Goal: Task Accomplishment & Management: Manage account settings

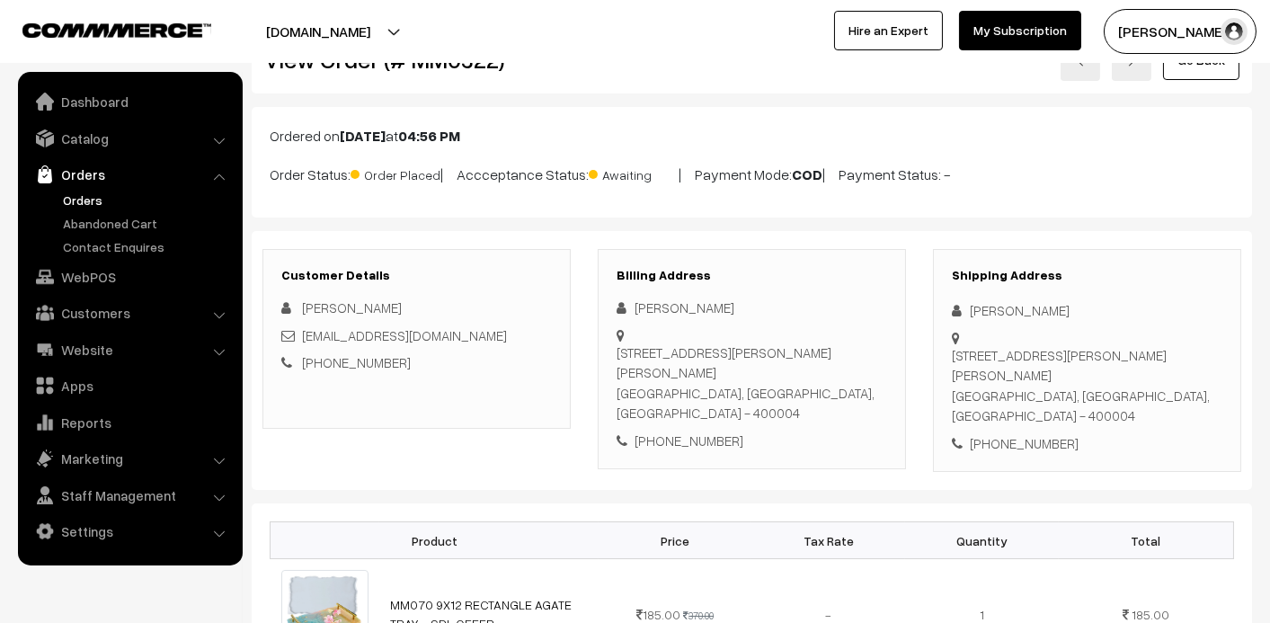
scroll to position [90, 0]
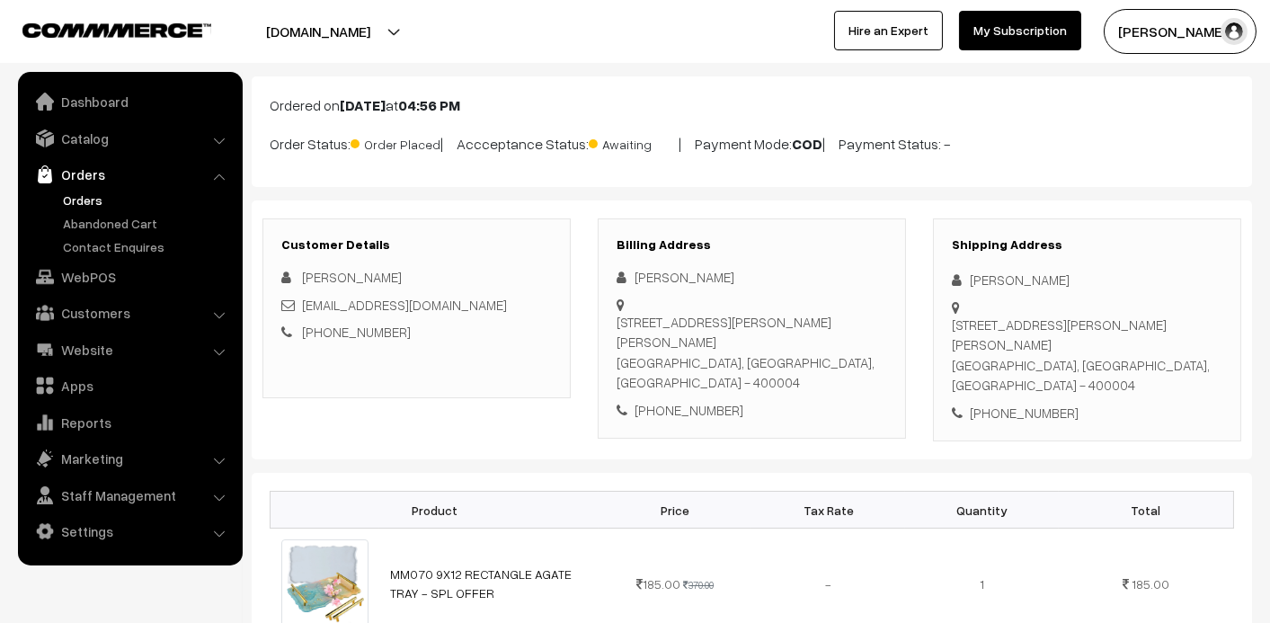
drag, startPoint x: 758, startPoint y: 272, endPoint x: 636, endPoint y: 280, distance: 121.6
click at [636, 280] on div "[PERSON_NAME]" at bounding box center [752, 277] width 271 height 21
copy div "[PERSON_NAME]"
drag, startPoint x: 746, startPoint y: 394, endPoint x: 643, endPoint y: 396, distance: 103.4
click at [643, 400] on div "[PHONE_NUMBER]" at bounding box center [752, 410] width 271 height 21
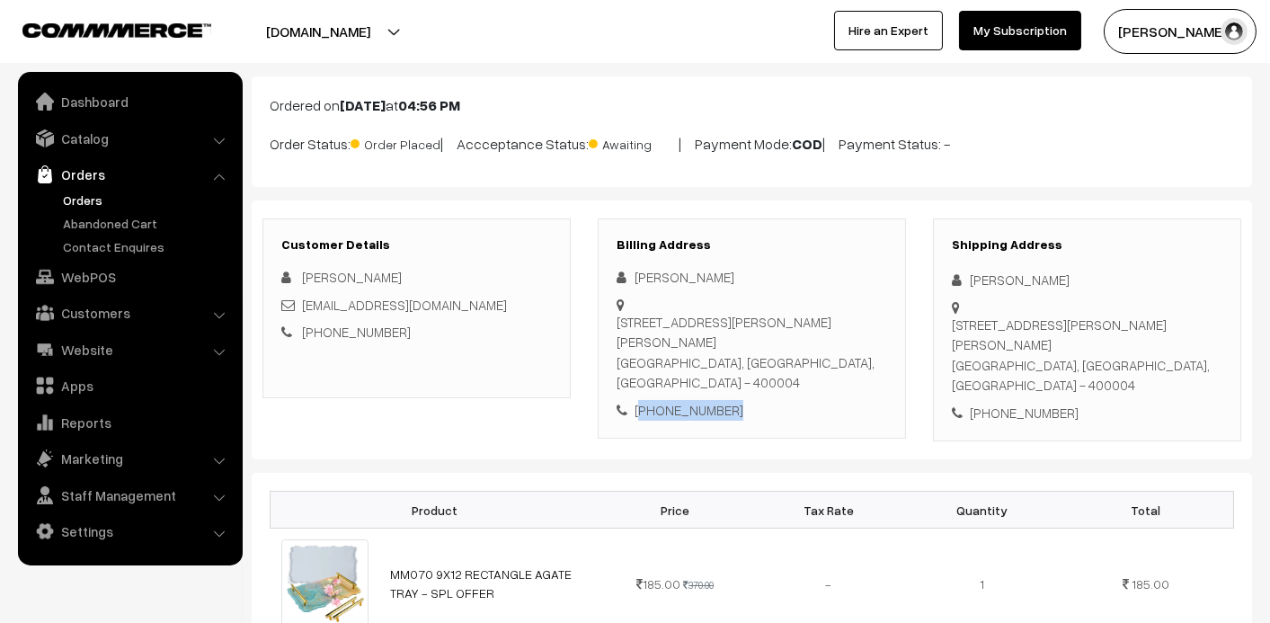
drag, startPoint x: 643, startPoint y: 396, endPoint x: 655, endPoint y: 394, distance: 12.9
click at [655, 400] on div "[PHONE_NUMBER]" at bounding box center [752, 410] width 271 height 21
click at [712, 400] on div "[PHONE_NUMBER]" at bounding box center [752, 410] width 271 height 21
drag, startPoint x: 734, startPoint y: 391, endPoint x: 659, endPoint y: 388, distance: 75.6
click at [659, 400] on div "[PHONE_NUMBER]" at bounding box center [752, 410] width 271 height 21
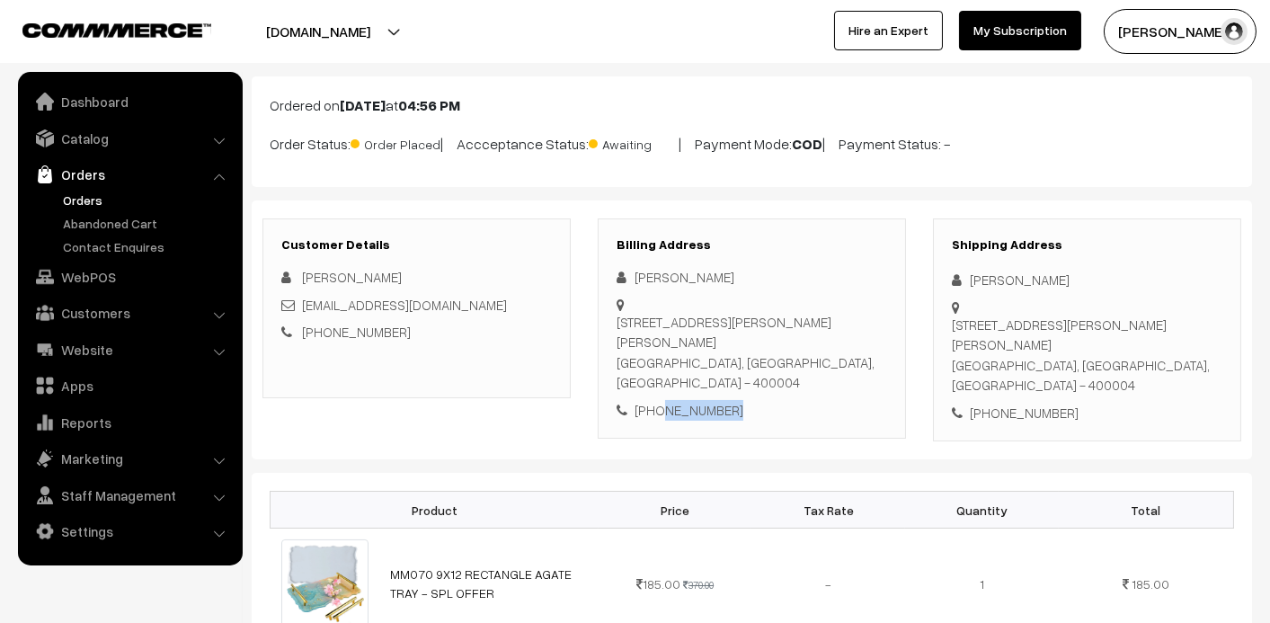
copy div "9653232459"
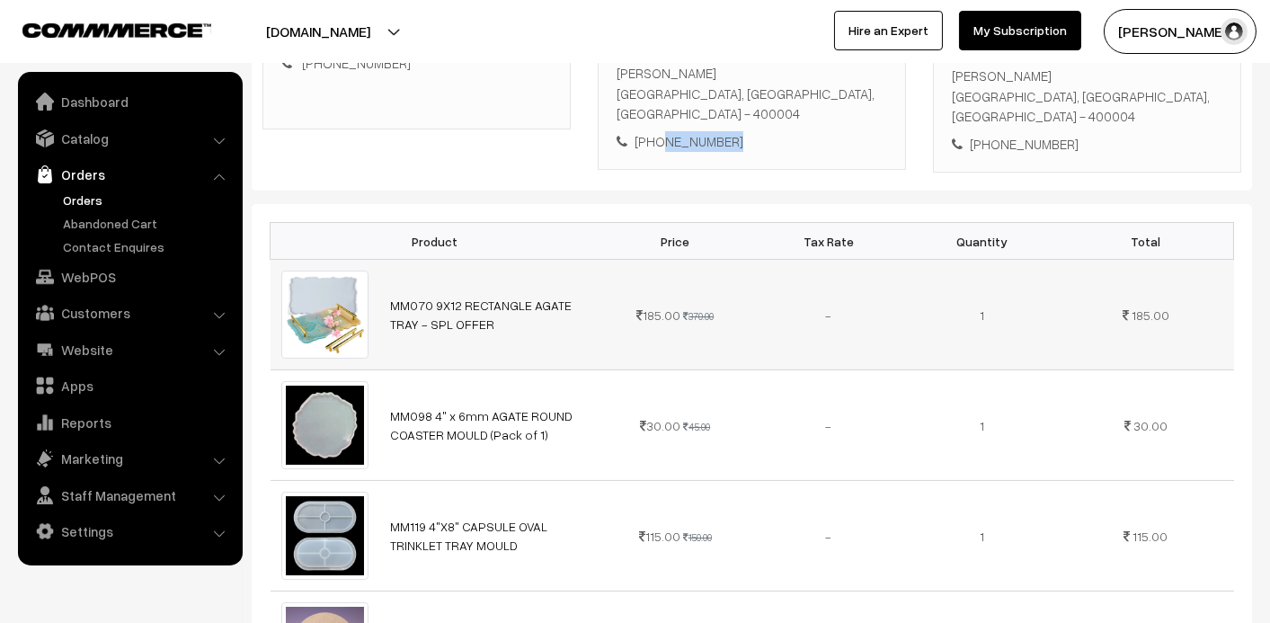
scroll to position [0, 0]
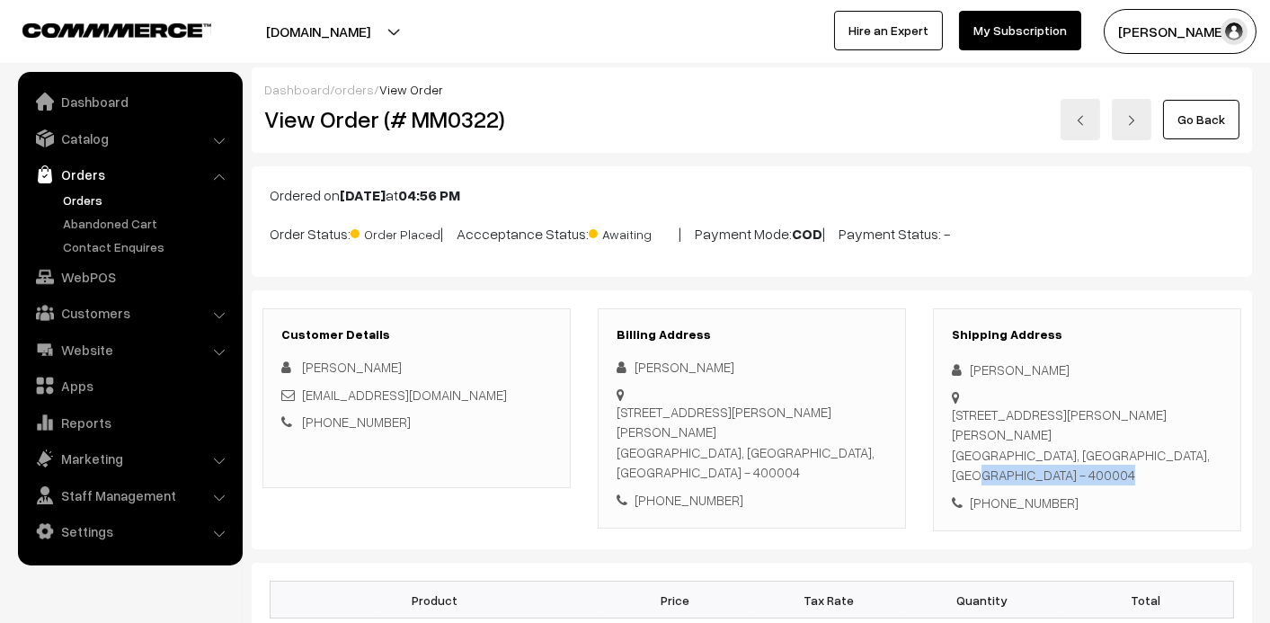
drag, startPoint x: 943, startPoint y: 411, endPoint x: 1021, endPoint y: 459, distance: 92.1
click at [1021, 459] on div "Shipping Address [PERSON_NAME] [STREET_ADDRESS][PERSON_NAME][PERSON_NAME] [PHON…" at bounding box center [1087, 420] width 308 height 224
drag, startPoint x: 1021, startPoint y: 459, endPoint x: 951, endPoint y: 414, distance: 83.8
click at [951, 414] on div "Shipping Address [PERSON_NAME] [STREET_ADDRESS][PERSON_NAME][PERSON_NAME] [PHON…" at bounding box center [1087, 420] width 308 height 224
drag, startPoint x: 951, startPoint y: 414, endPoint x: 965, endPoint y: 423, distance: 17.0
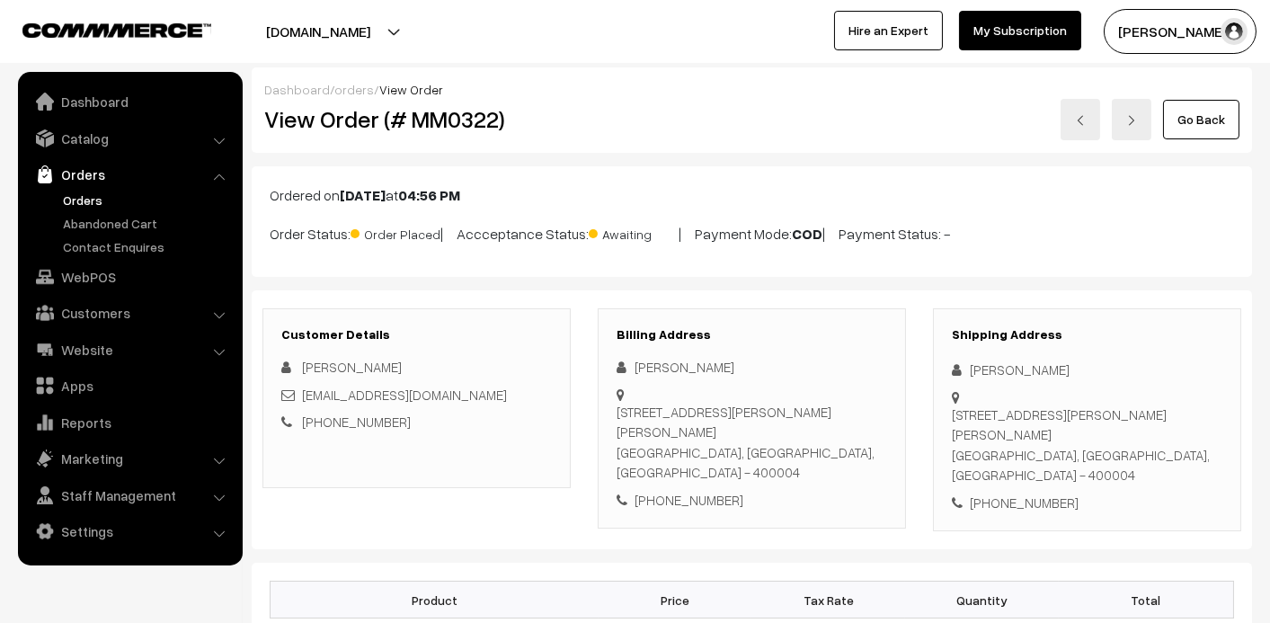
click at [965, 421] on div "[STREET_ADDRESS][PERSON_NAME][PERSON_NAME]" at bounding box center [1087, 445] width 271 height 81
drag, startPoint x: 1079, startPoint y: 480, endPoint x: 952, endPoint y: 410, distance: 144.9
click at [952, 410] on div "Shipping Address Tanushree Mewada 177/183, Kalyan Bhavan, 3rd floor, room no 13…" at bounding box center [1087, 420] width 308 height 224
copy div "177/183, Kalyan Bhavan, 3rd floor, room no 13, Girgaon Gaiwadi,J.S.S.road,Mumba…"
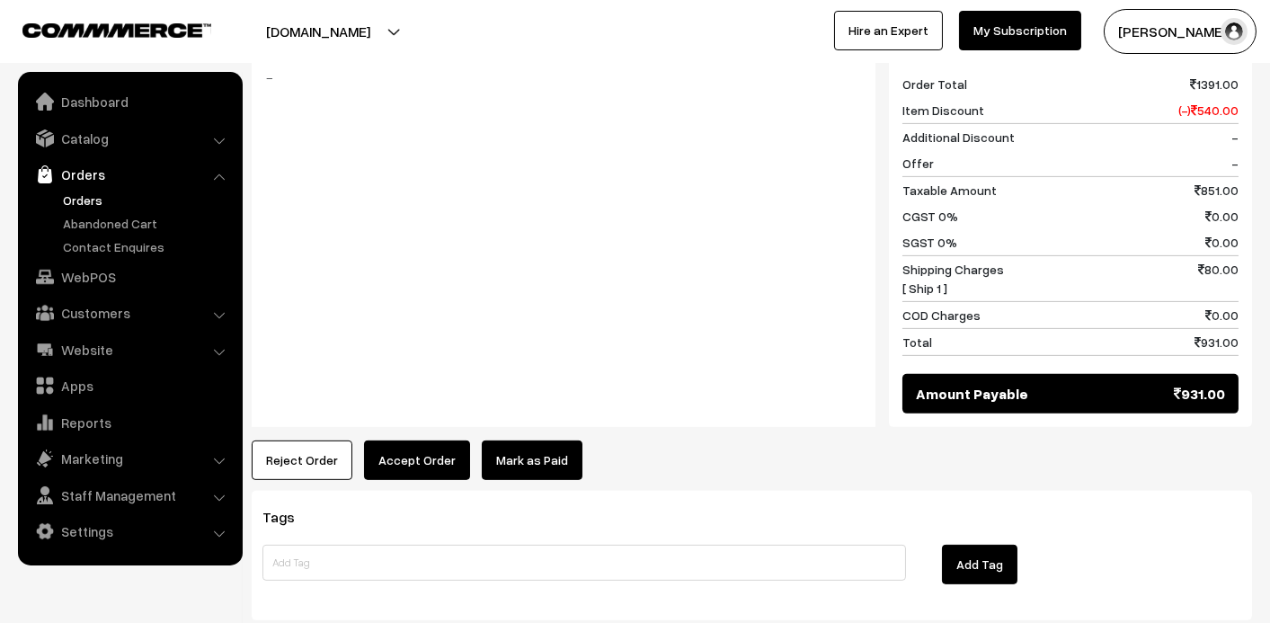
scroll to position [1739, 0]
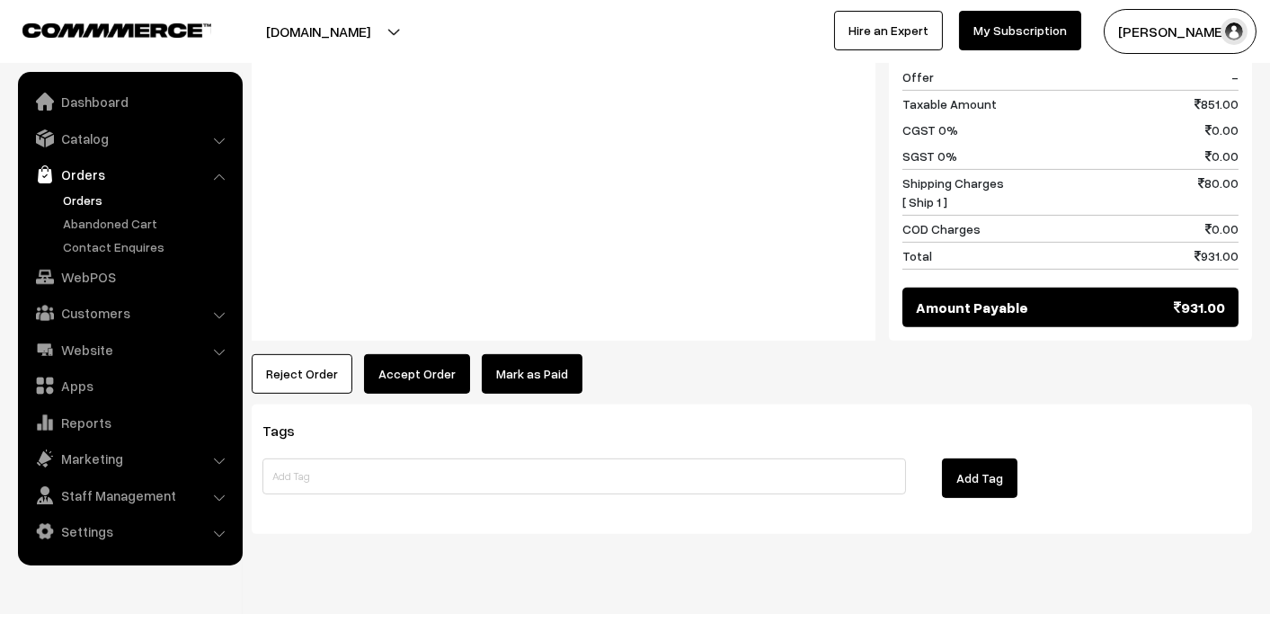
click at [407, 354] on button "Accept Order" at bounding box center [417, 374] width 106 height 40
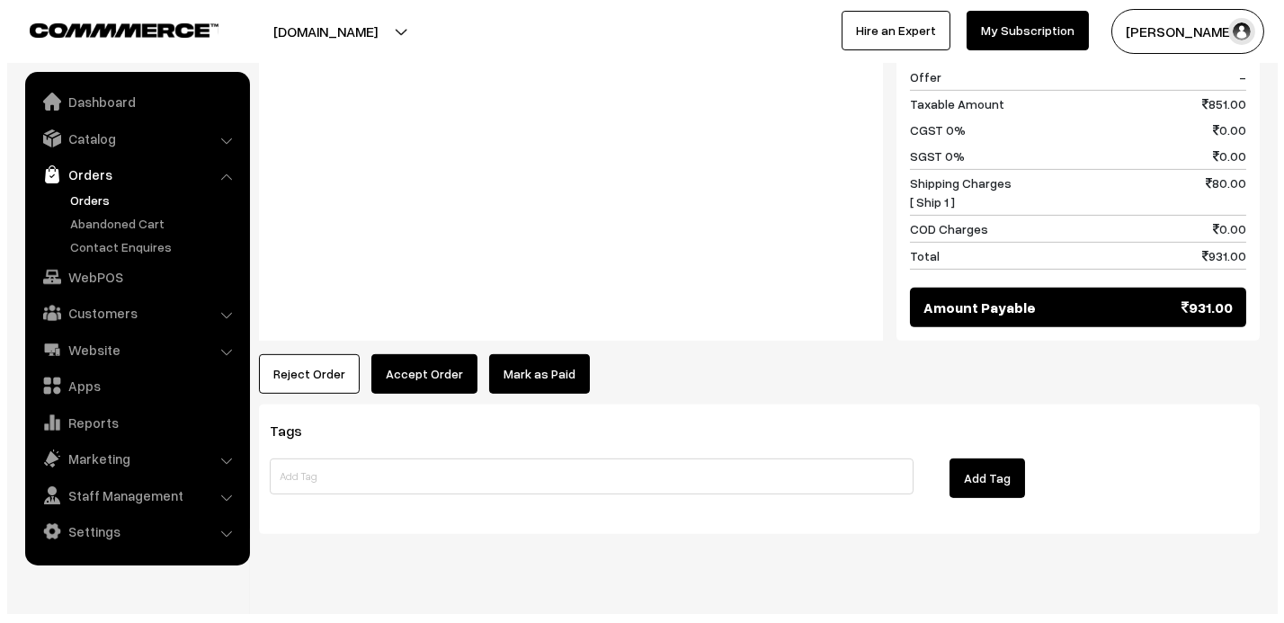
scroll to position [1752, 0]
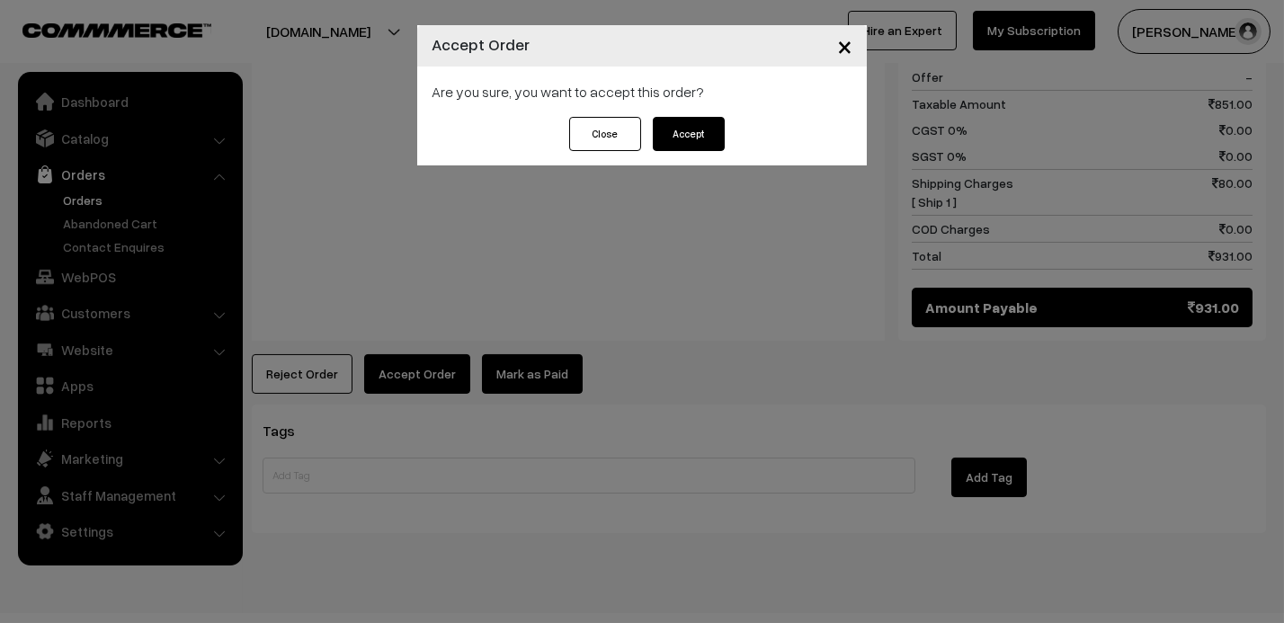
click at [680, 138] on button "Accept" at bounding box center [689, 134] width 72 height 34
click at [643, 136] on div "Close Please Wait…" at bounding box center [642, 134] width 166 height 34
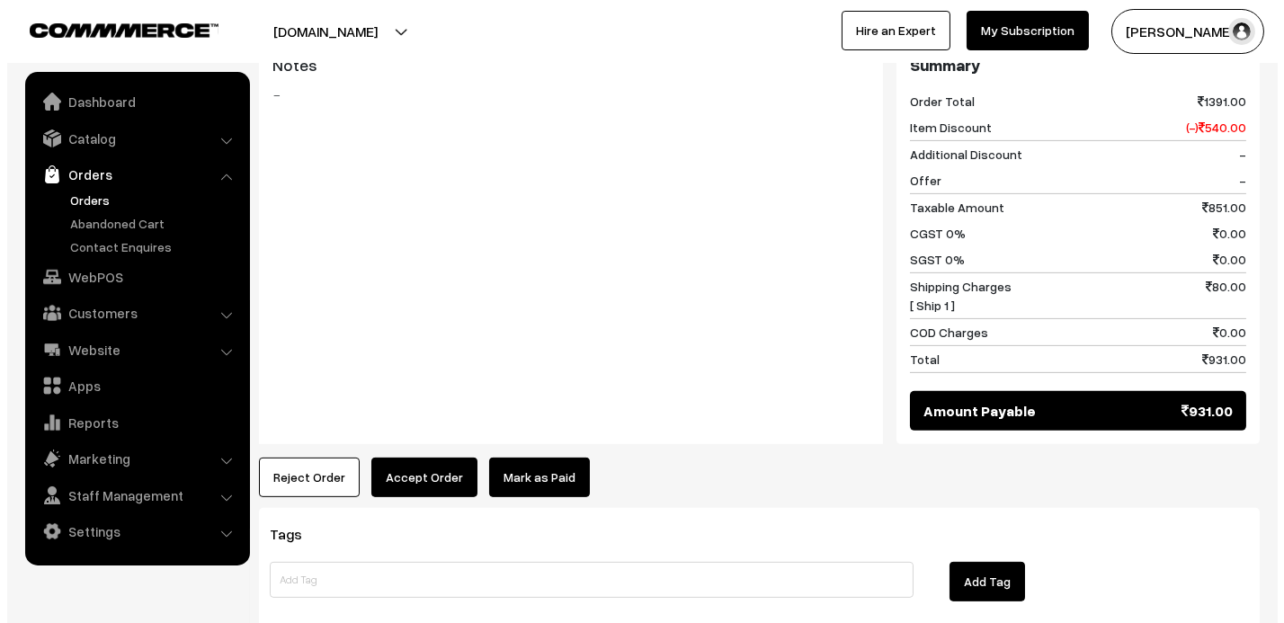
scroll to position [1618, 0]
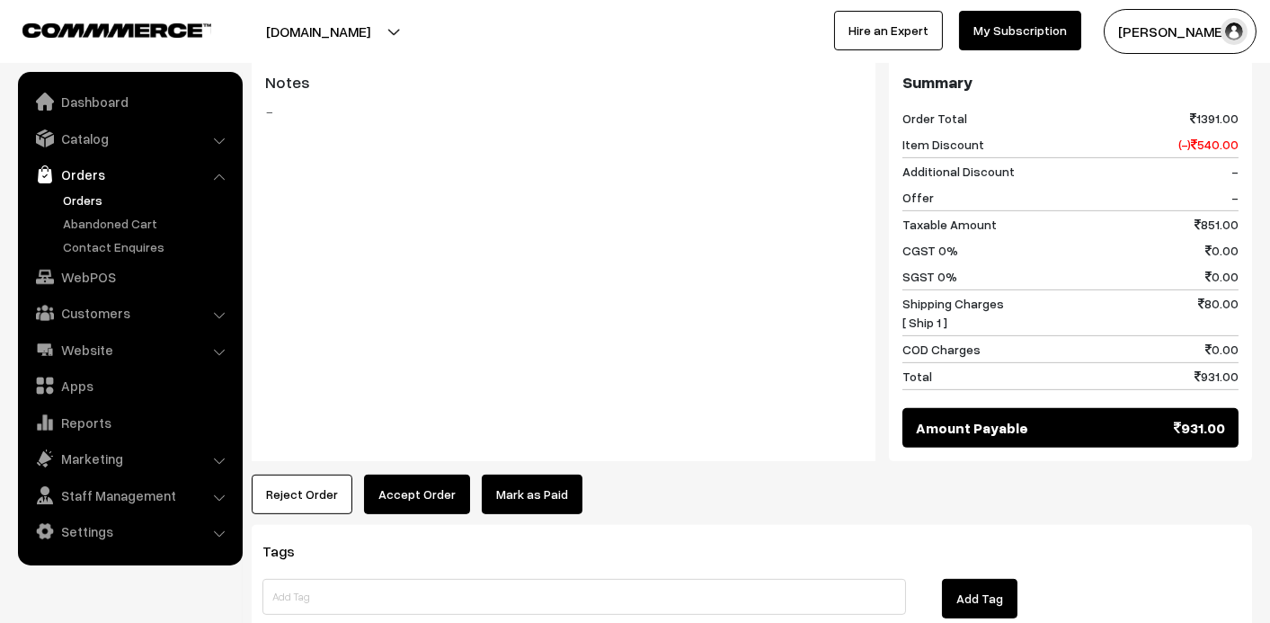
click at [534, 475] on link "Mark as Paid" at bounding box center [532, 495] width 101 height 40
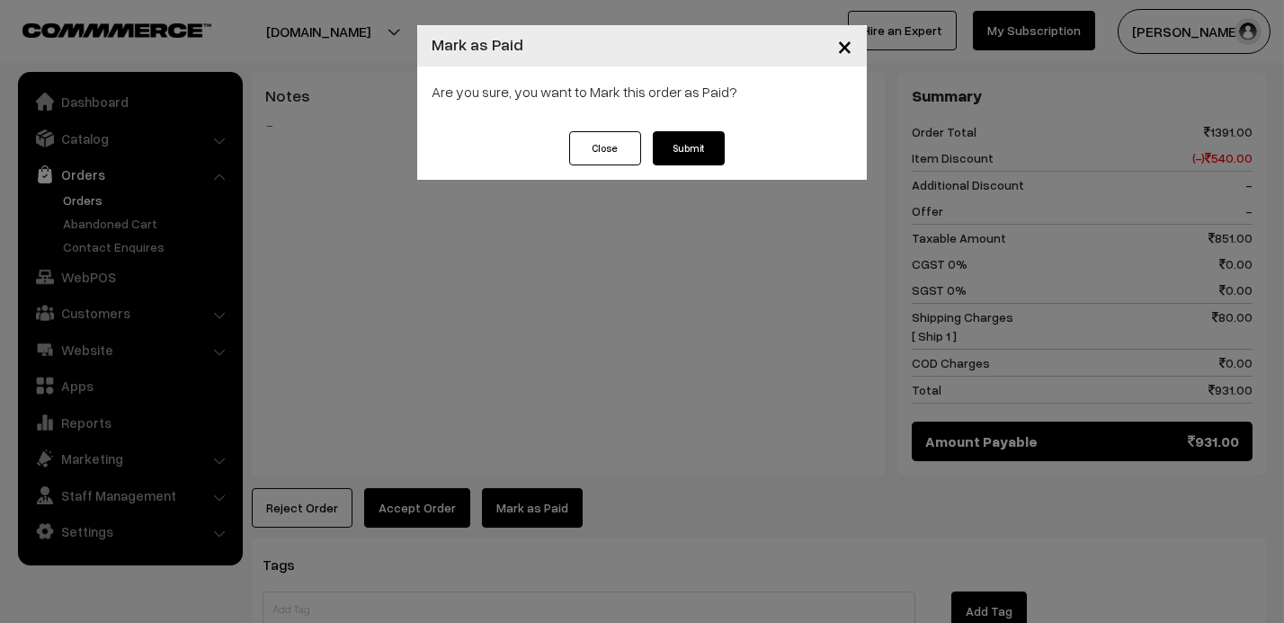
click at [711, 144] on button "Submit" at bounding box center [689, 148] width 72 height 34
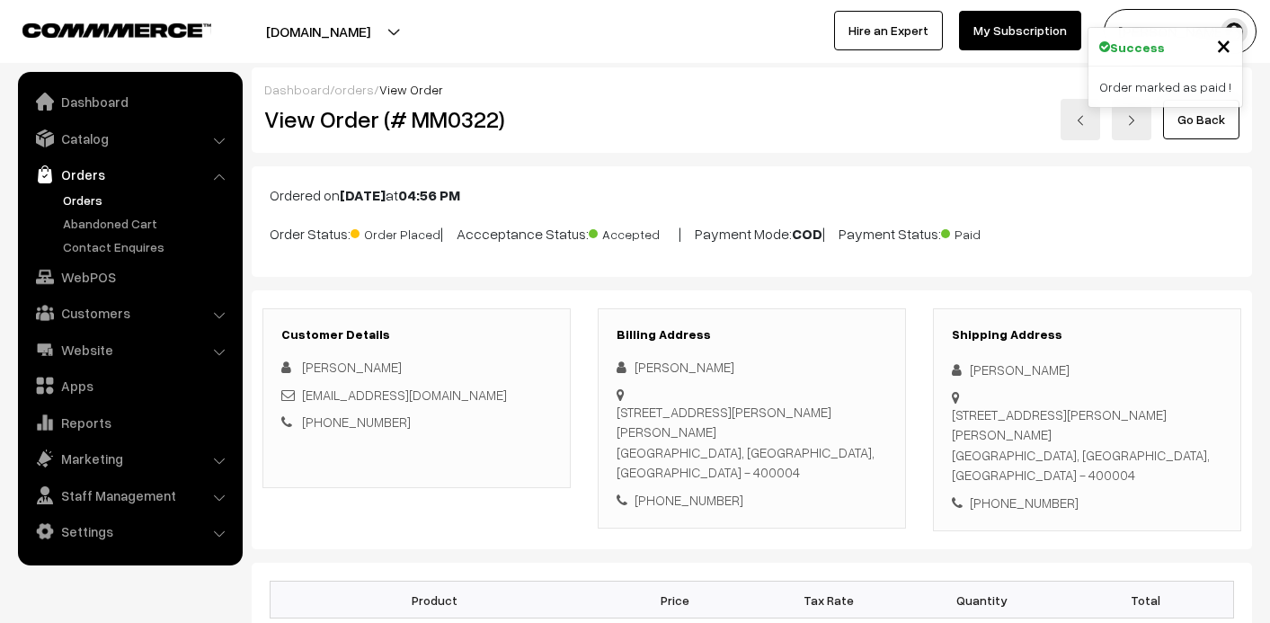
scroll to position [1618, 0]
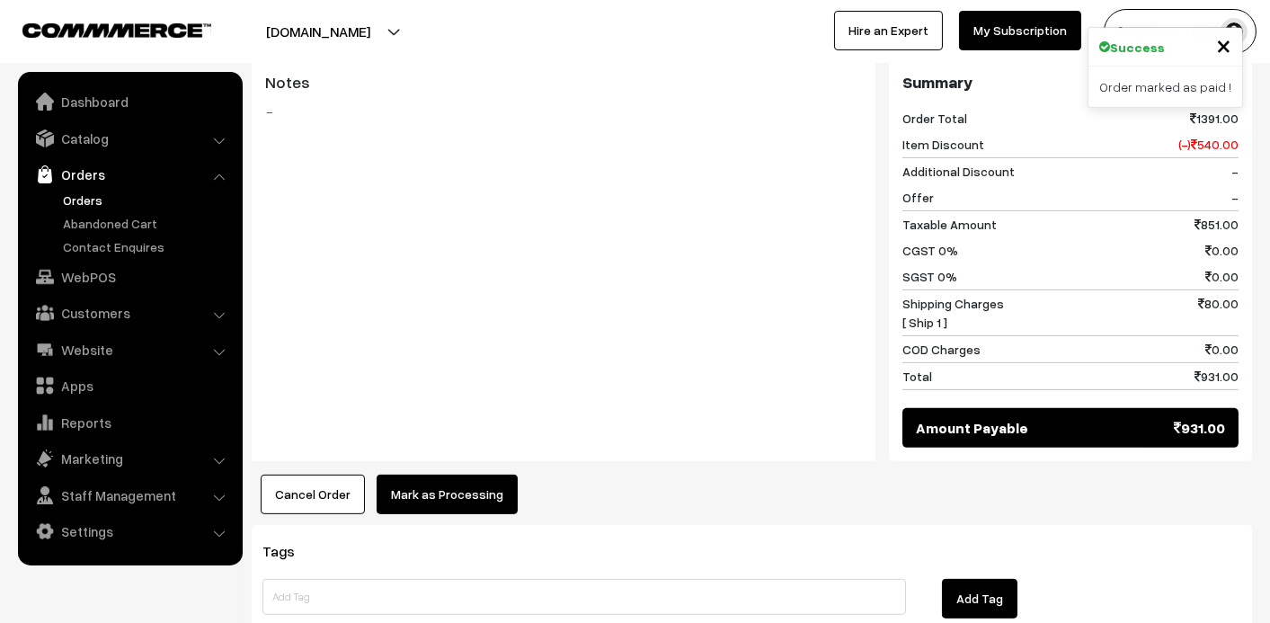
drag, startPoint x: 406, startPoint y: 461, endPoint x: 717, endPoint y: 319, distance: 341.9
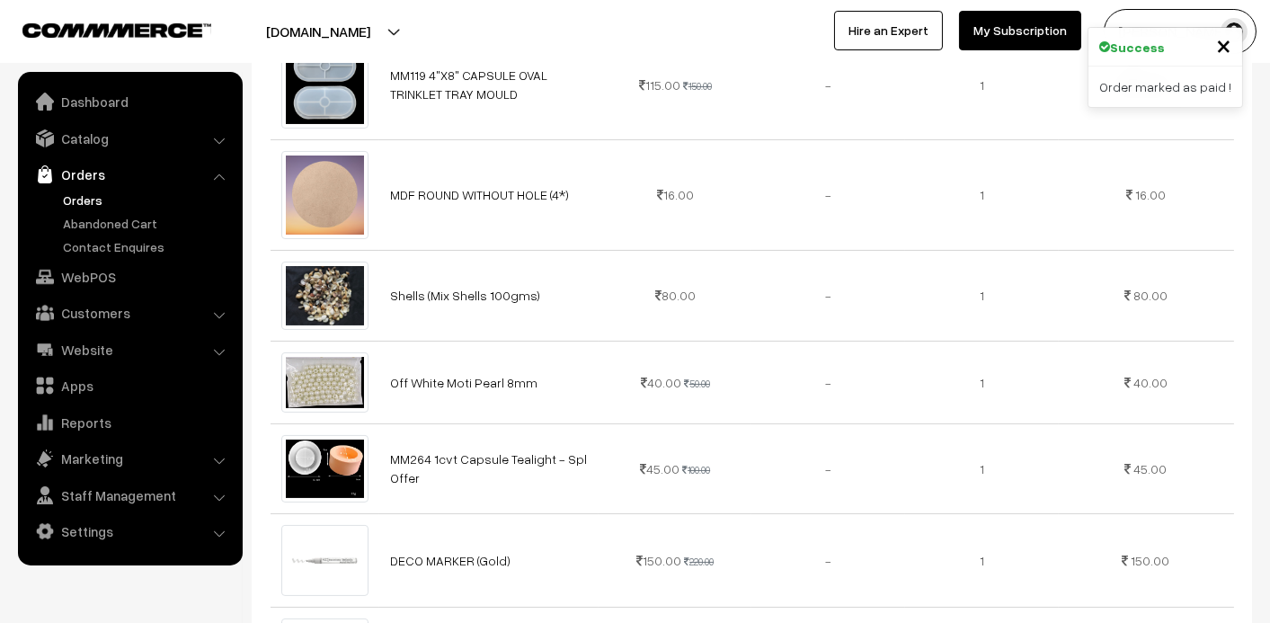
scroll to position [809, 0]
click at [96, 191] on link "Orders" at bounding box center [147, 200] width 178 height 19
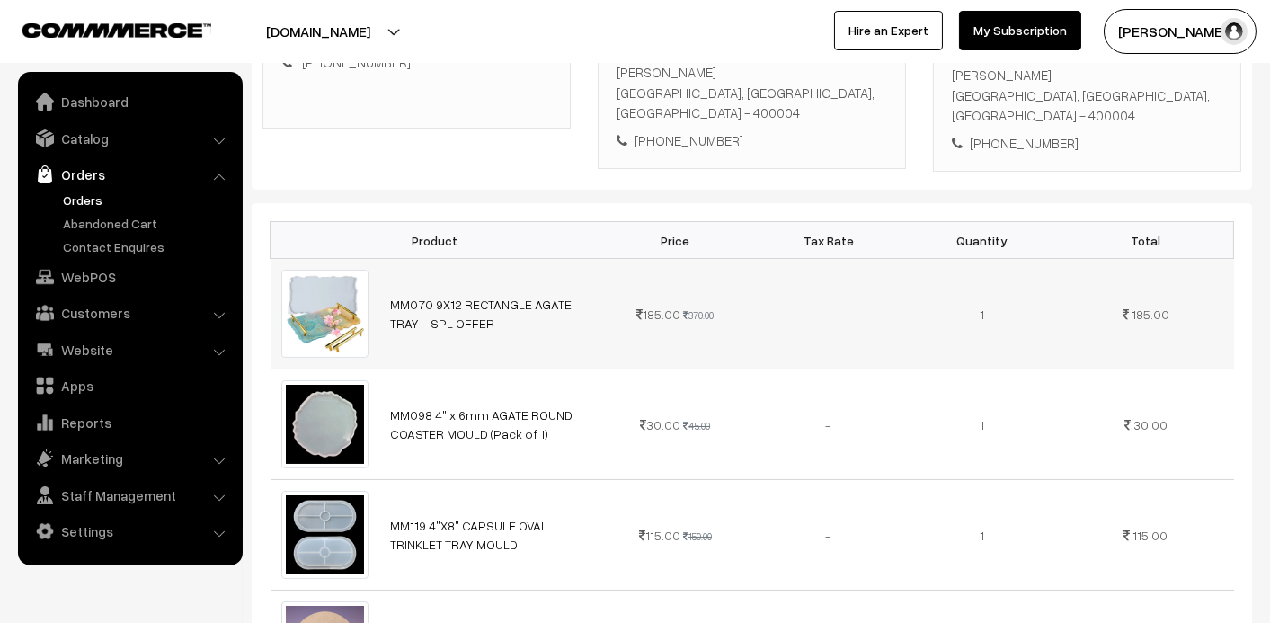
scroll to position [487, 0]
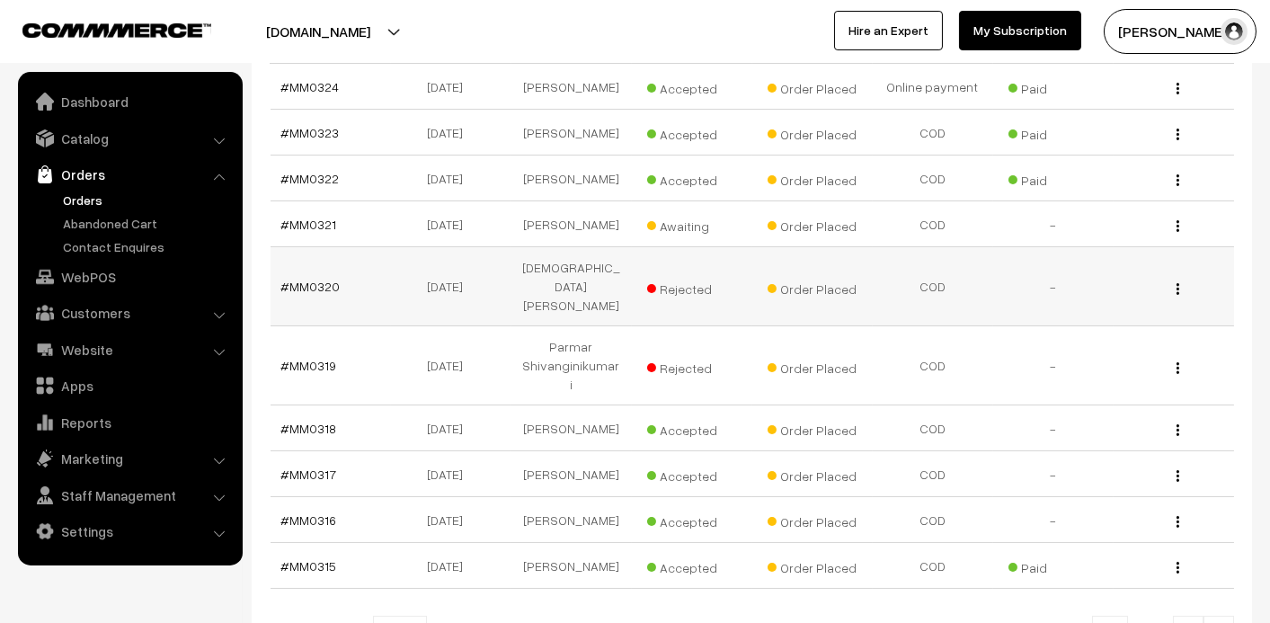
scroll to position [359, 0]
click at [324, 232] on link "#MM0321" at bounding box center [309, 224] width 56 height 15
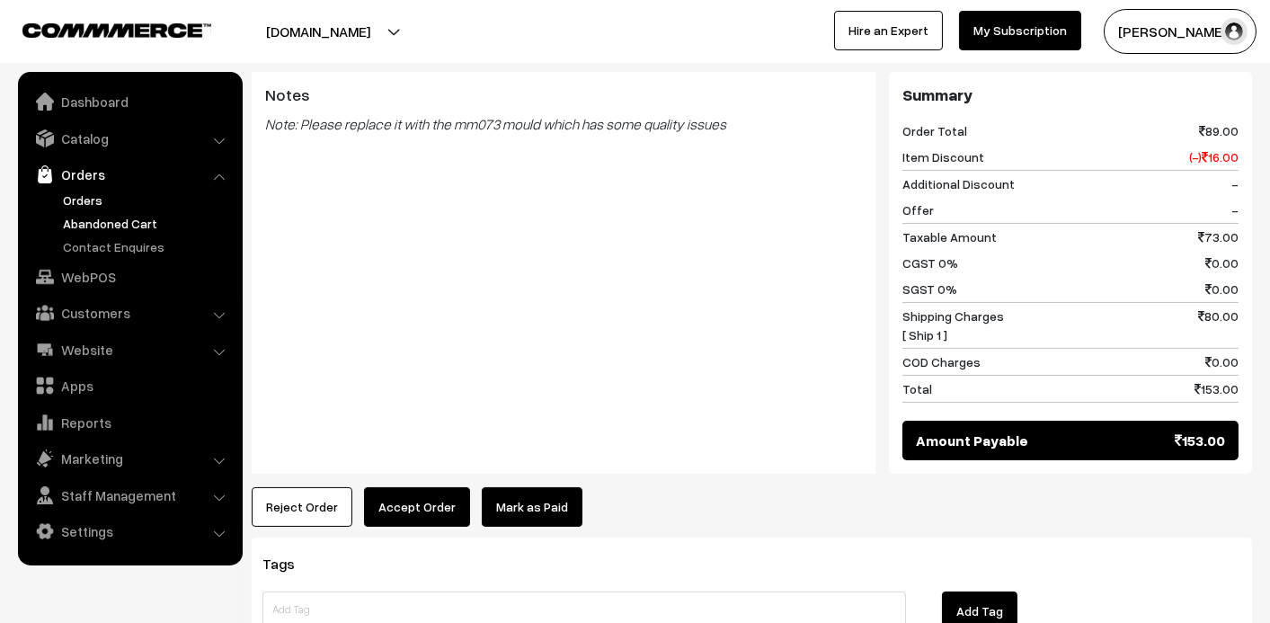
scroll to position [1020, 0]
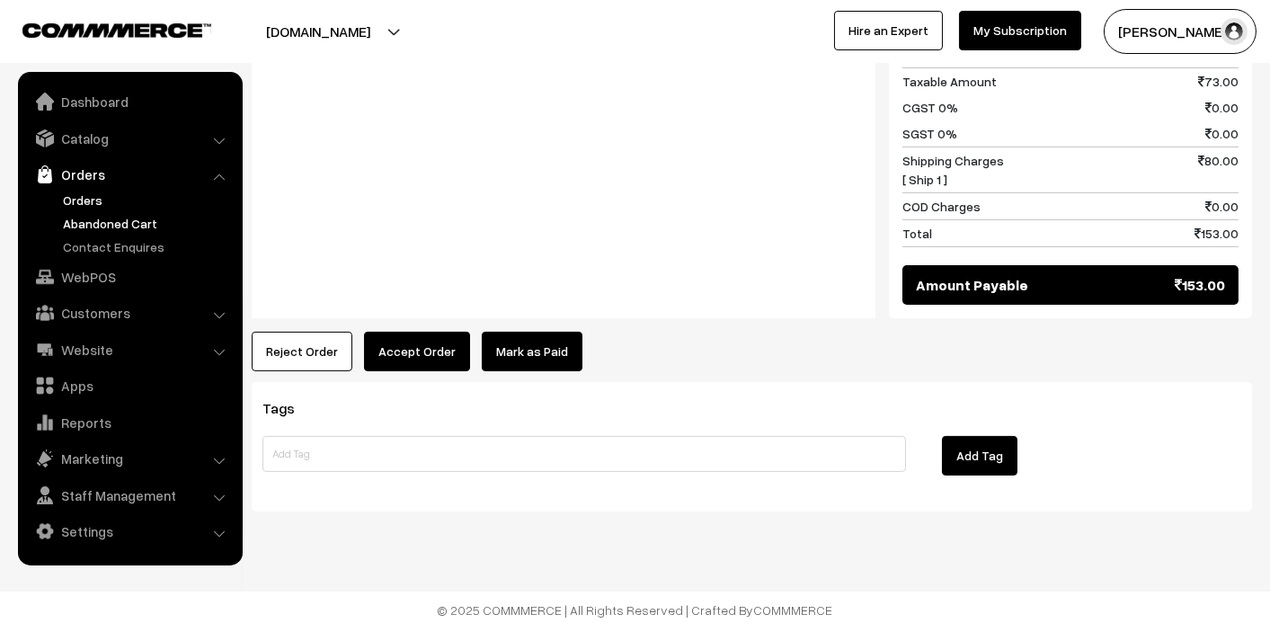
click at [95, 221] on link "Abandoned Cart" at bounding box center [147, 223] width 178 height 19
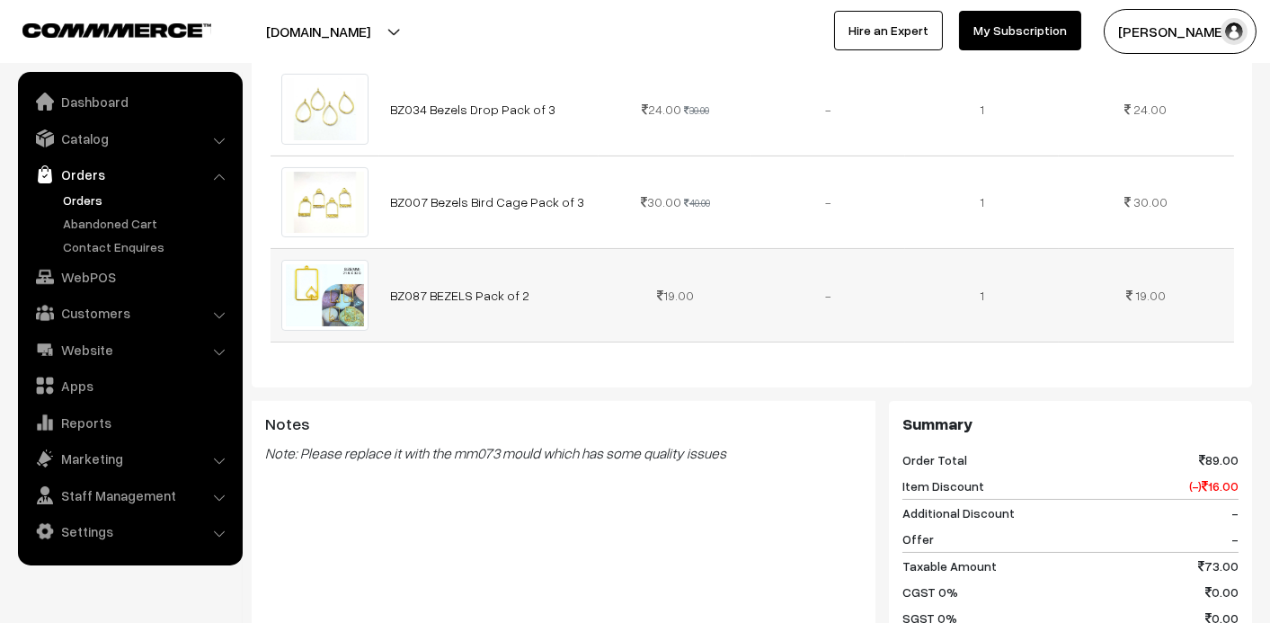
scroll to position [391, 0]
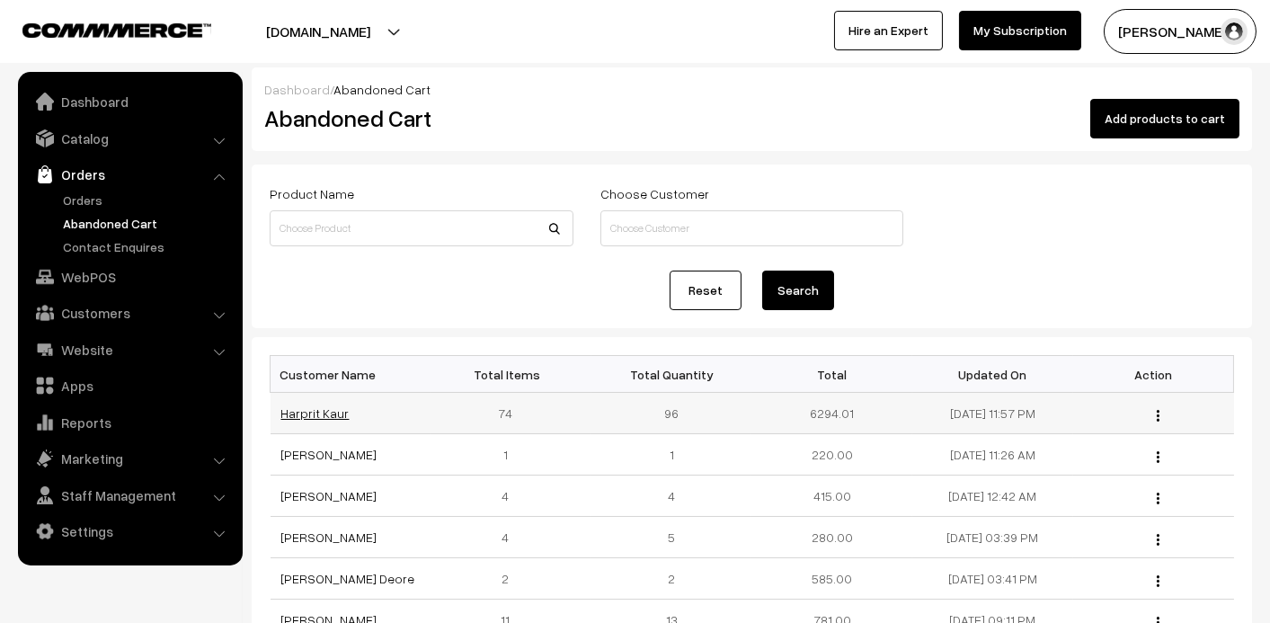
click at [325, 413] on link "Harprit Kaur" at bounding box center [315, 412] width 68 height 15
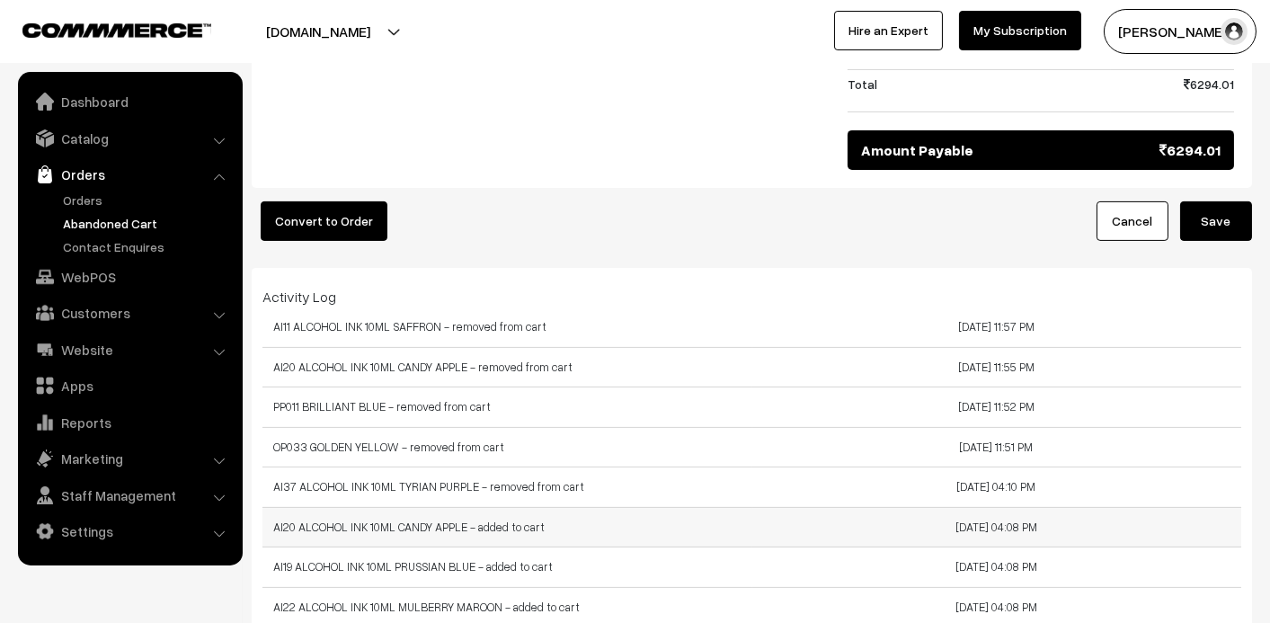
scroll to position [1259, 0]
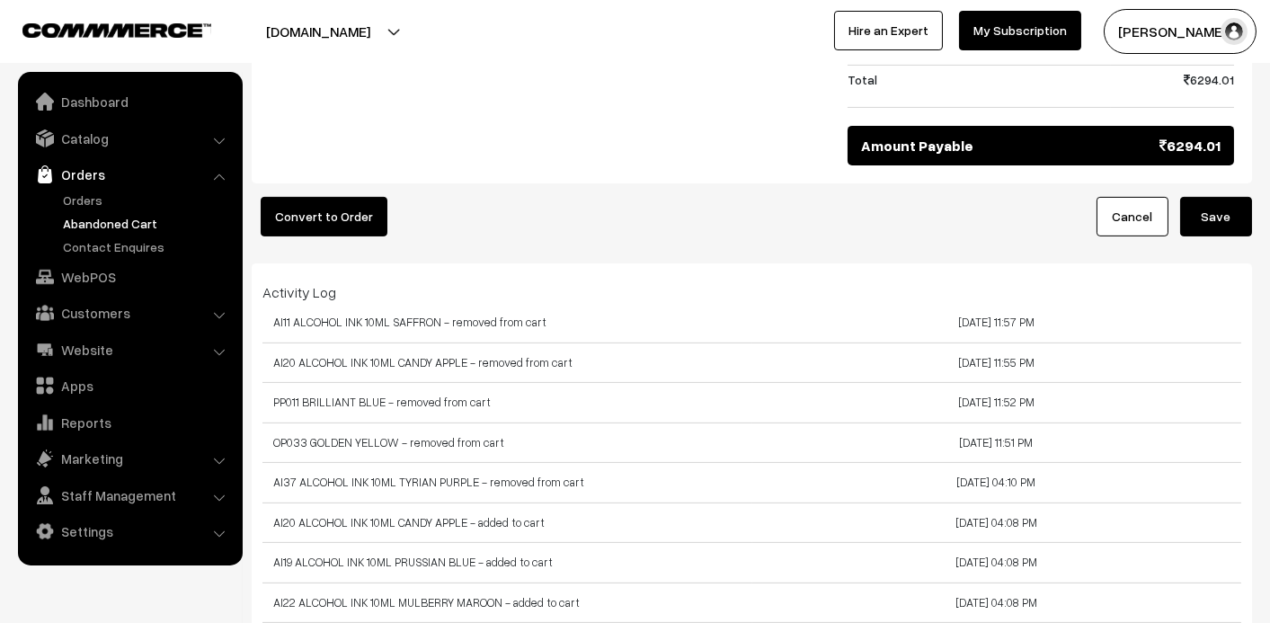
click at [307, 197] on button "Convert to Order" at bounding box center [324, 217] width 127 height 40
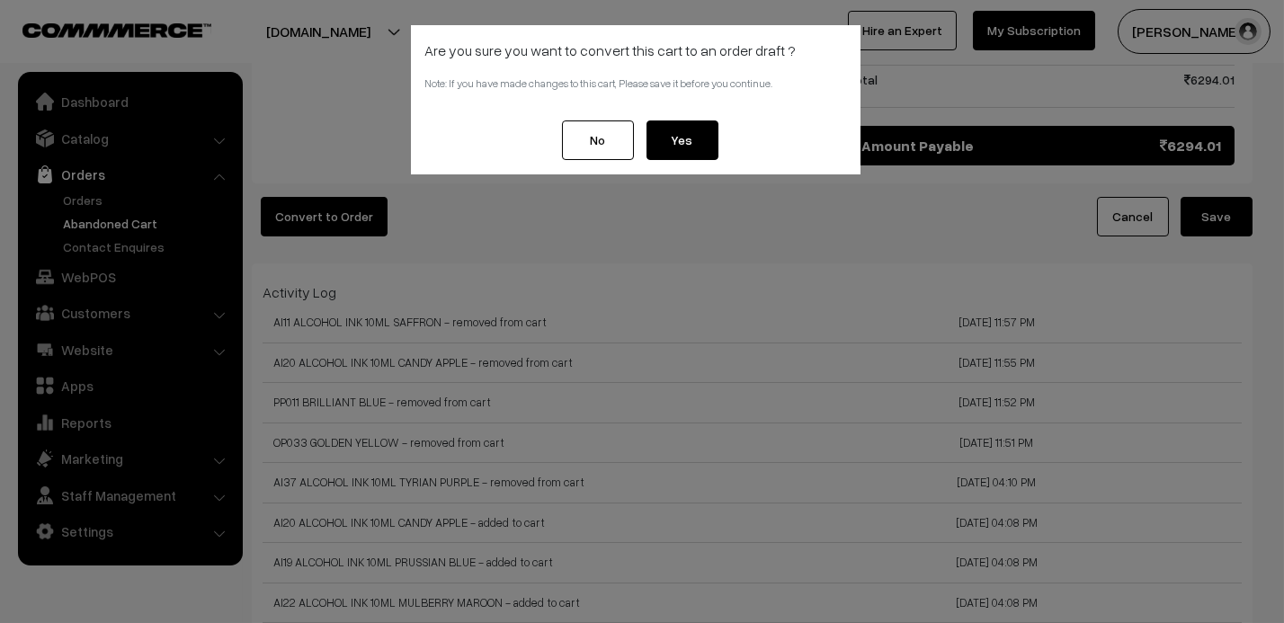
click at [591, 143] on button "No" at bounding box center [598, 140] width 72 height 40
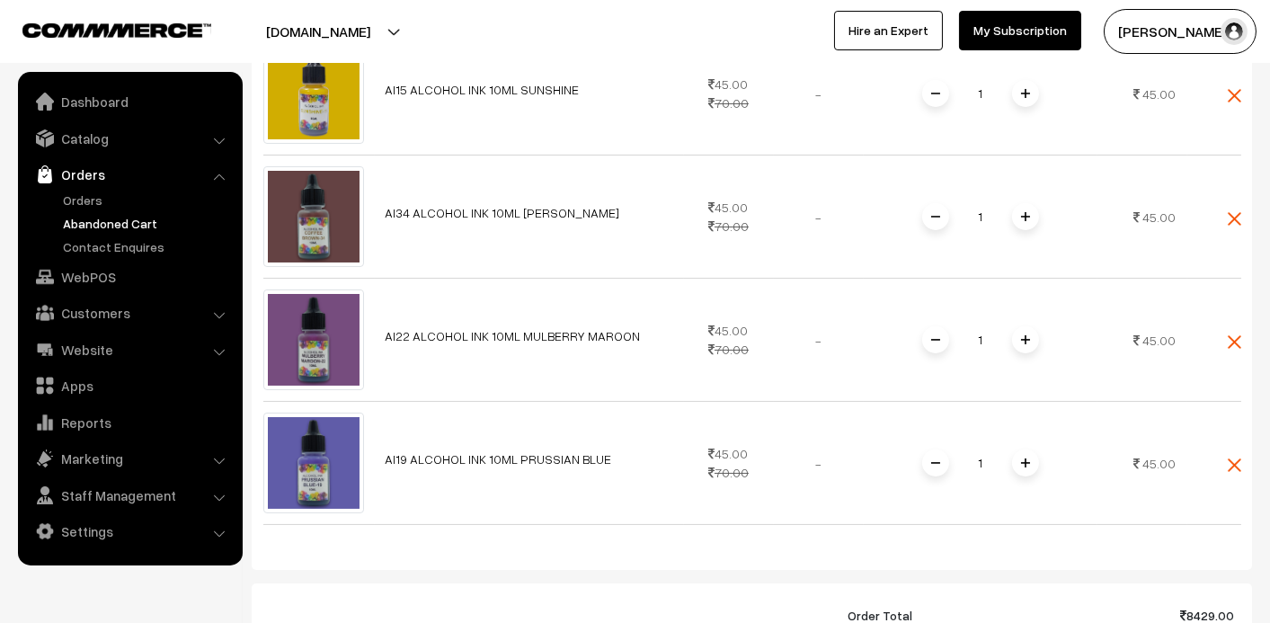
scroll to position [539, 0]
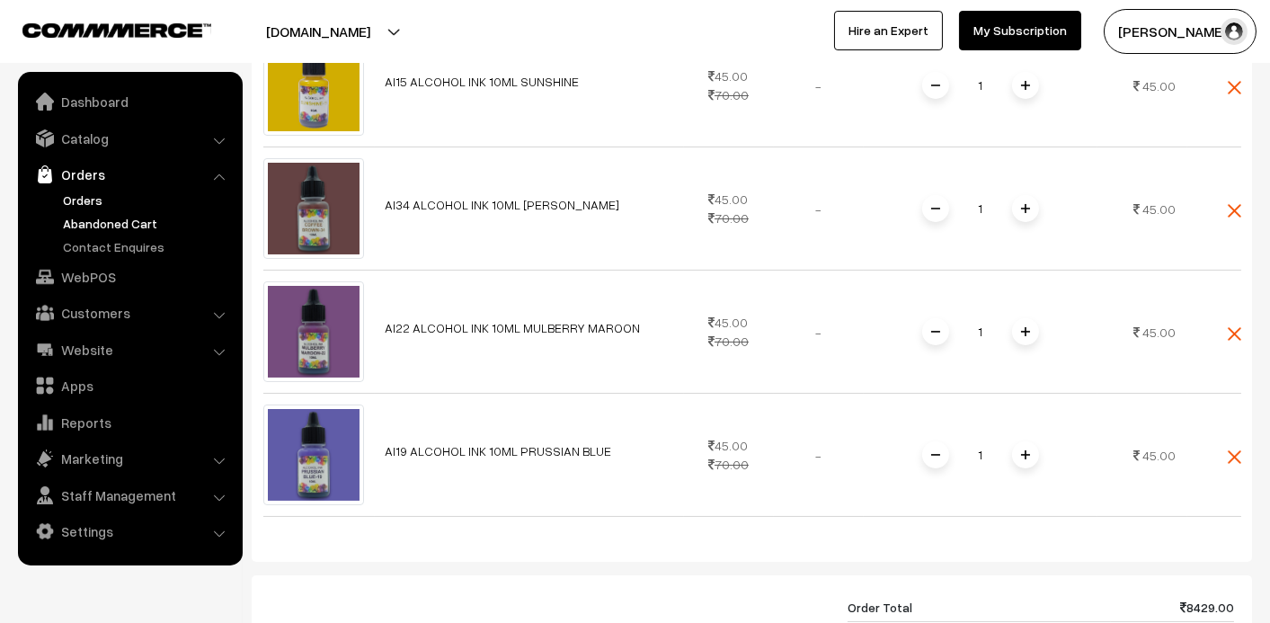
click at [97, 204] on link "Orders" at bounding box center [147, 200] width 178 height 19
